Goal: Task Accomplishment & Management: Manage account settings

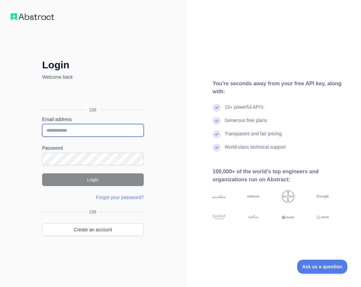
type input "**********"
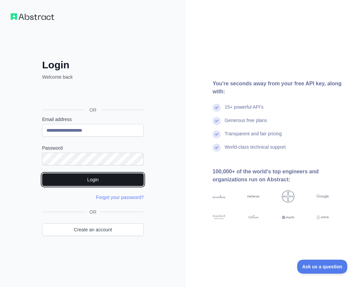
click at [96, 177] on button "Login" at bounding box center [92, 180] width 101 height 13
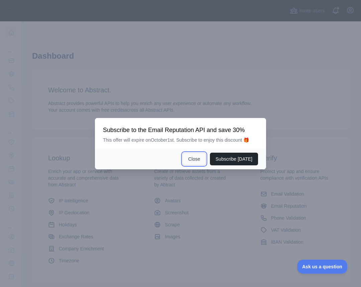
click at [191, 159] on button "Close" at bounding box center [193, 159] width 23 height 13
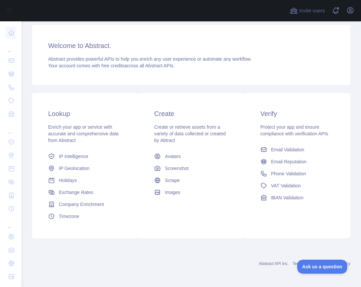
scroll to position [45, 0]
